Goal: Information Seeking & Learning: Learn about a topic

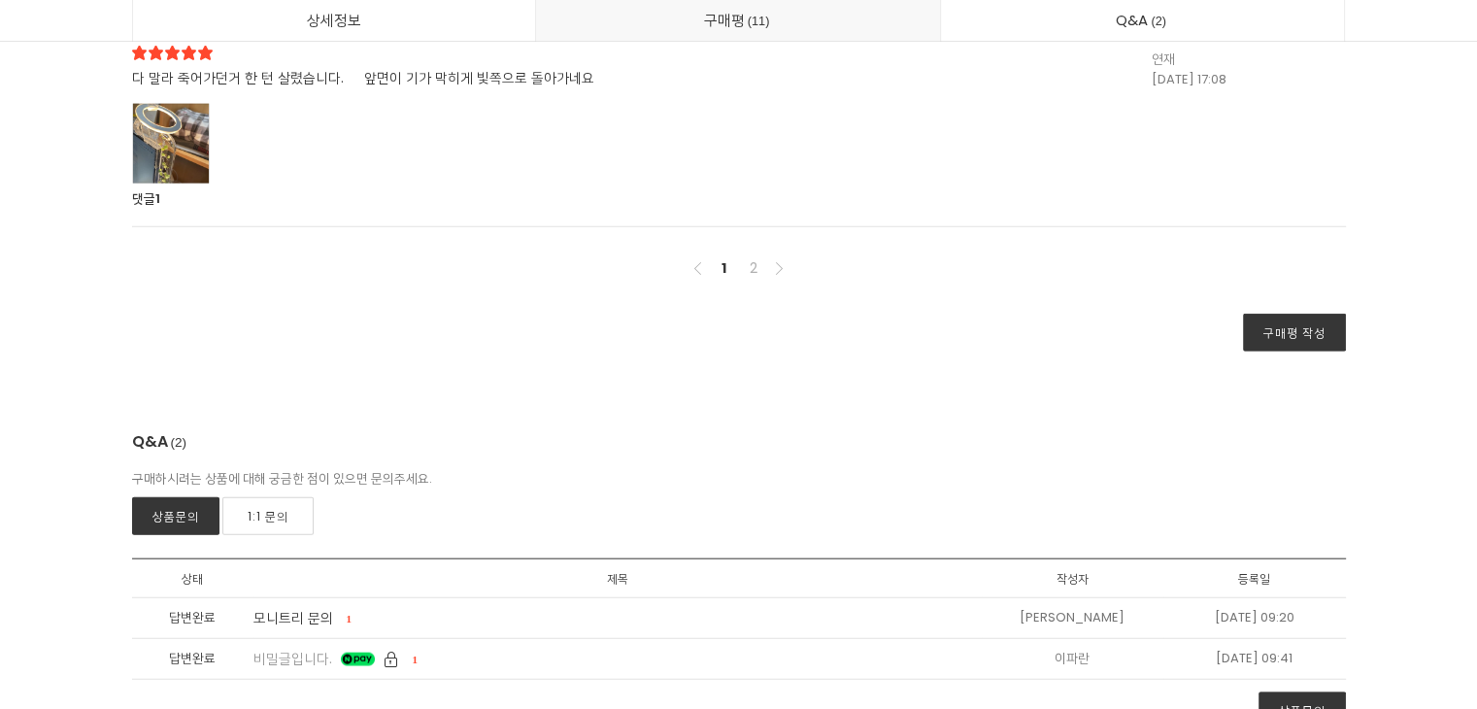
scroll to position [12427, 0]
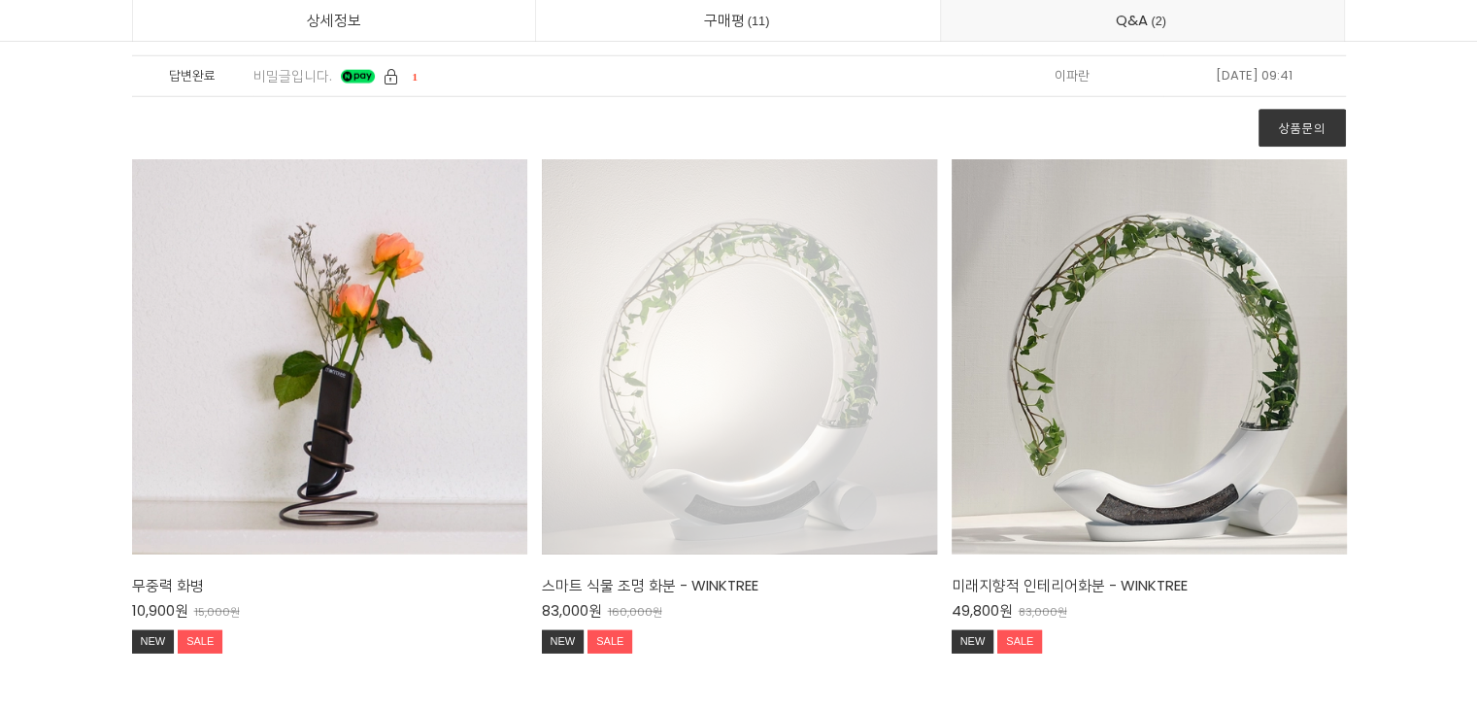
click at [677, 378] on div "스마트 식물 조명 화분 - WINKTREE 83,000원 160,000원 NEW SALE TIME SALE" at bounding box center [739, 356] width 395 height 395
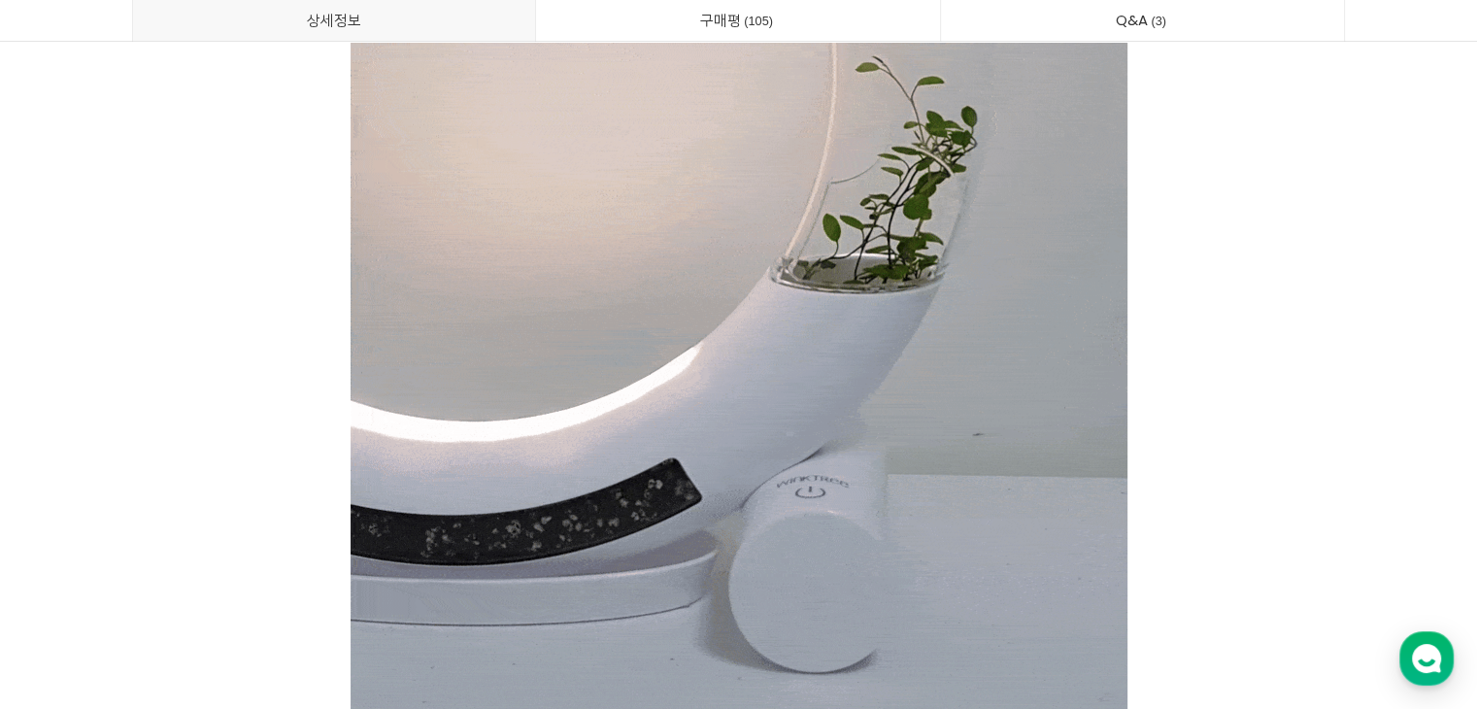
scroll to position [5825, 0]
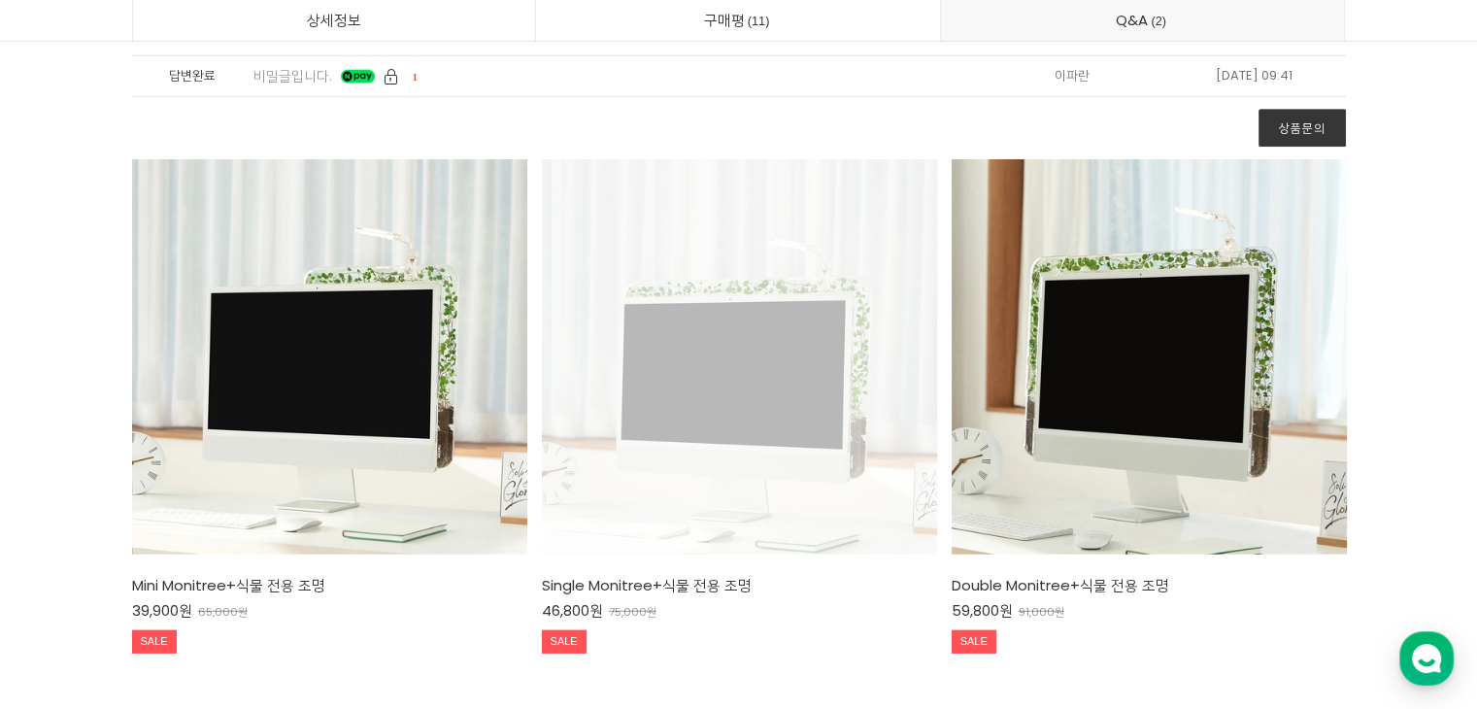
click at [784, 357] on div "Single Monitree+식물 전용 조명 46,800원 75,000원 SALE TIME SALE" at bounding box center [739, 356] width 395 height 395
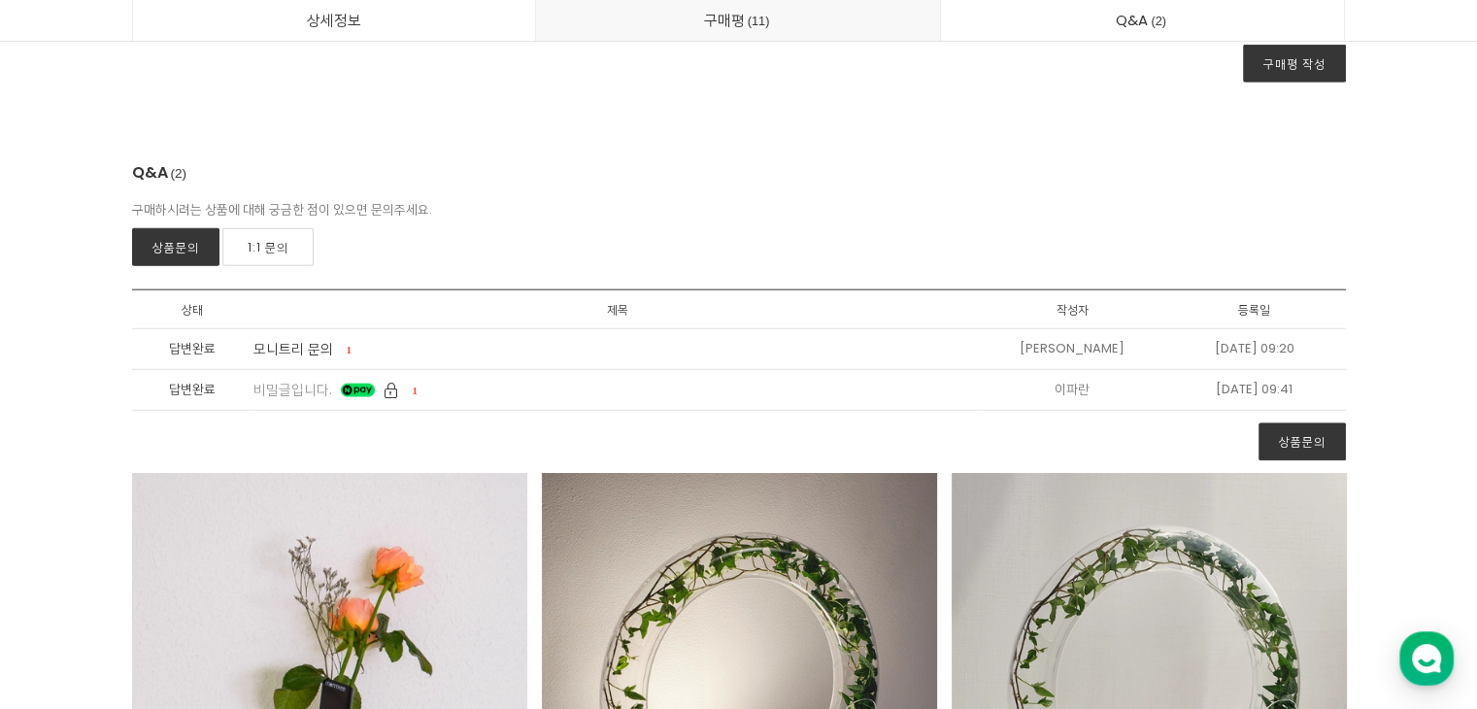
scroll to position [12599, 0]
